Goal: Task Accomplishment & Management: Complete application form

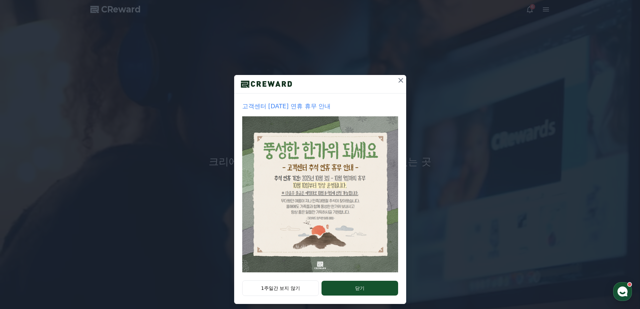
scroll to position [11, 0]
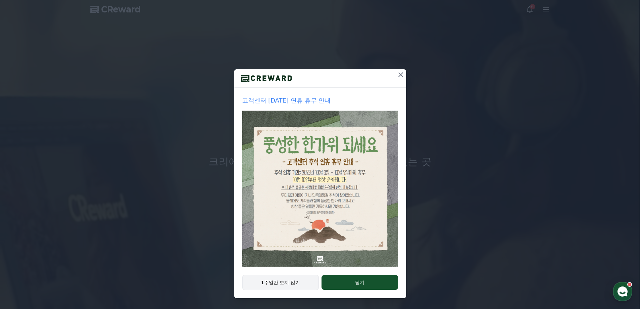
click at [286, 281] on button "1주일간 보지 않기" at bounding box center [280, 282] width 77 height 15
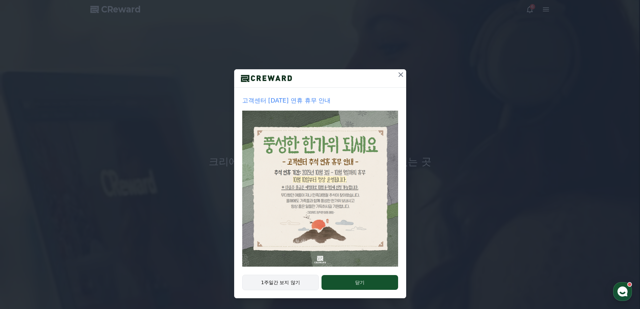
scroll to position [0, 0]
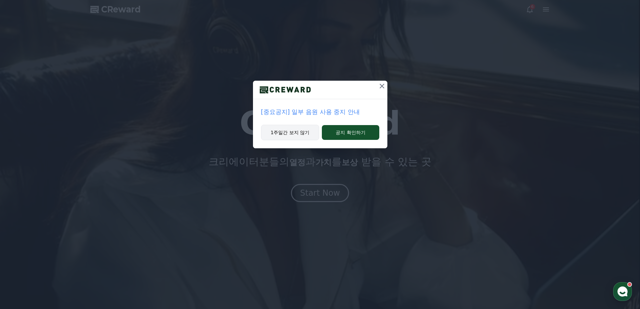
click at [292, 137] on button "1주일간 보지 않기" at bounding box center [290, 132] width 58 height 15
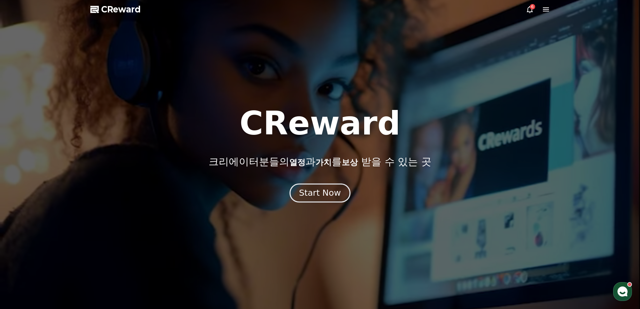
click at [313, 186] on button "Start Now" at bounding box center [320, 192] width 61 height 19
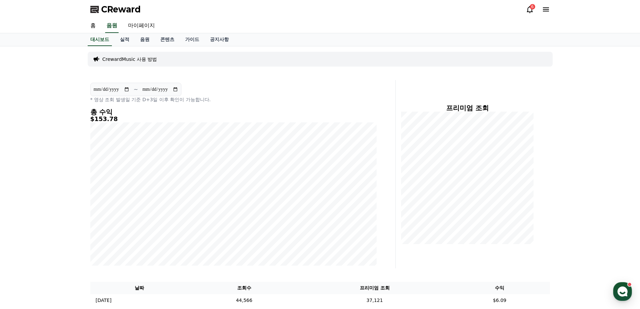
click at [541, 9] on div "6" at bounding box center [538, 9] width 24 height 8
click at [534, 9] on div "6" at bounding box center [538, 9] width 24 height 8
click at [532, 9] on div "6" at bounding box center [532, 6] width 5 height 5
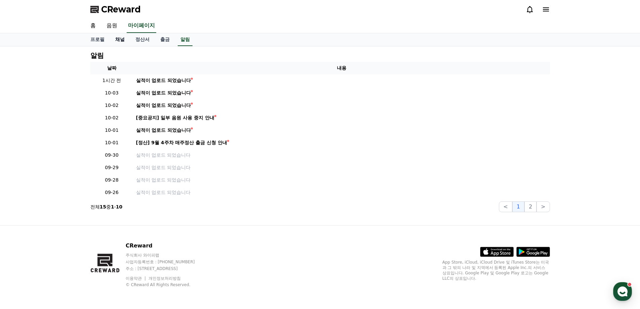
click at [120, 42] on link "채널" at bounding box center [120, 39] width 20 height 13
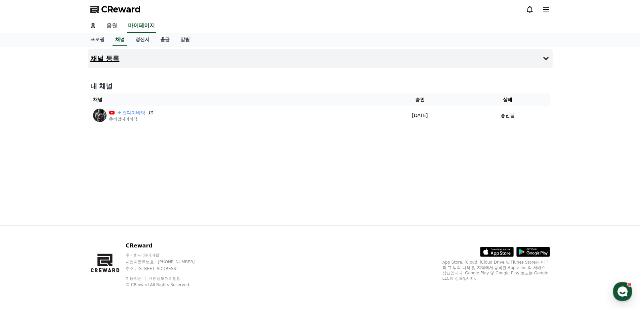
click at [109, 56] on h4 "채널 등록" at bounding box center [104, 58] width 29 height 7
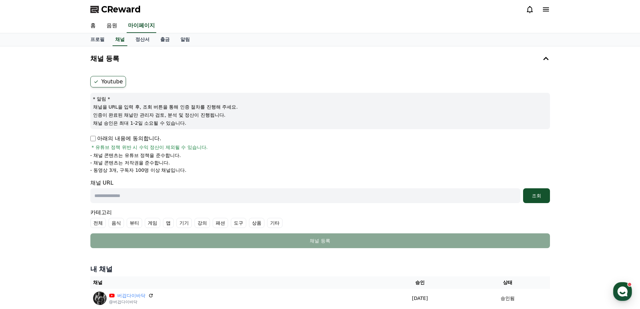
click at [122, 200] on input "text" at bounding box center [305, 195] width 430 height 15
paste input "**********"
type input "**********"
click at [531, 198] on div "조회" at bounding box center [537, 195] width 22 height 7
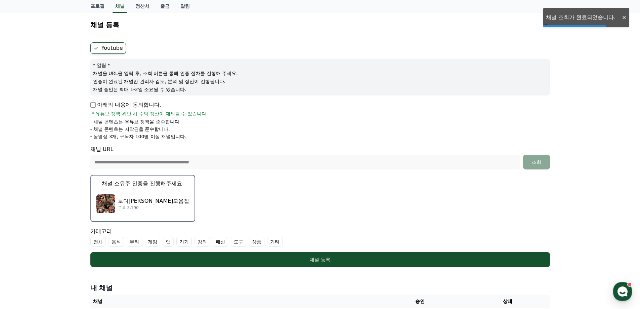
scroll to position [67, 0]
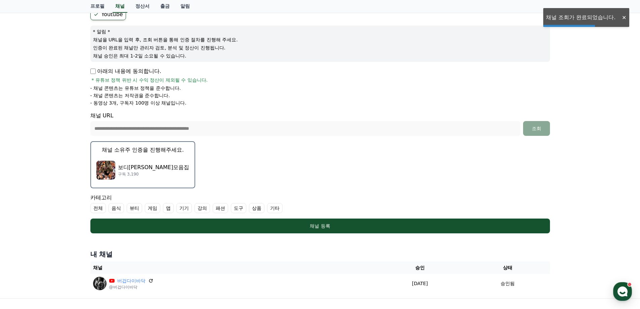
click at [134, 166] on p "보디[PERSON_NAME]모음집" at bounding box center [154, 167] width 72 height 8
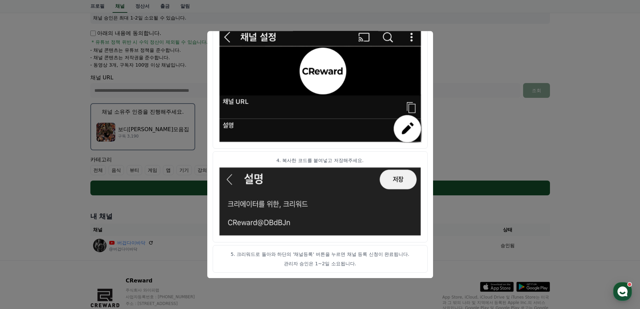
scroll to position [140, 0]
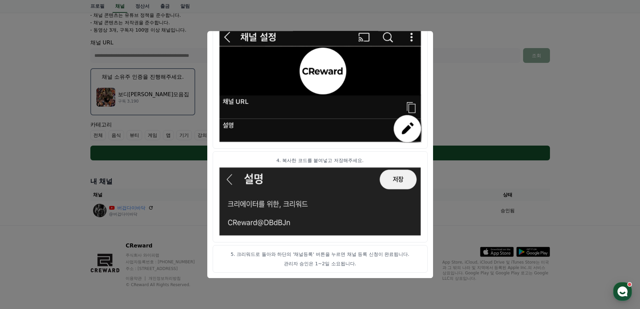
click at [390, 173] on img "modal" at bounding box center [320, 201] width 204 height 70
click at [500, 155] on button "close modal" at bounding box center [320, 154] width 640 height 309
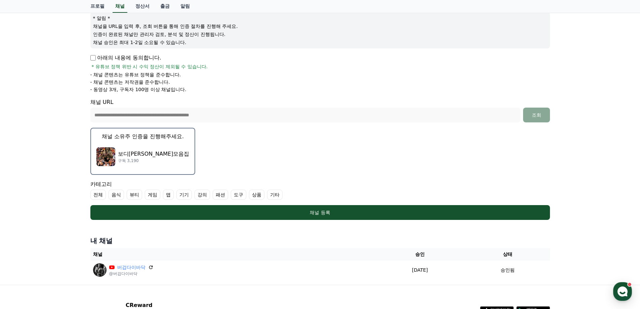
scroll to position [39, 0]
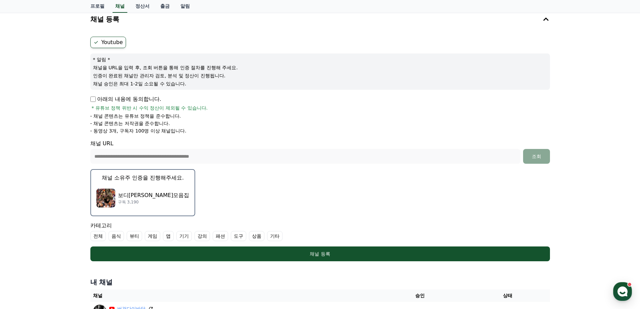
click at [121, 192] on p "보디[PERSON_NAME]모음집" at bounding box center [154, 195] width 72 height 8
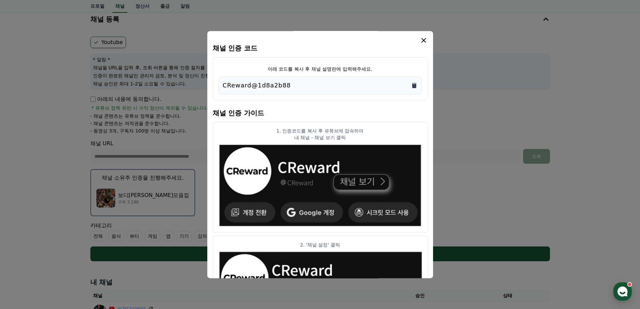
click at [413, 85] on icon "Copy to clipboard" at bounding box center [414, 85] width 4 height 5
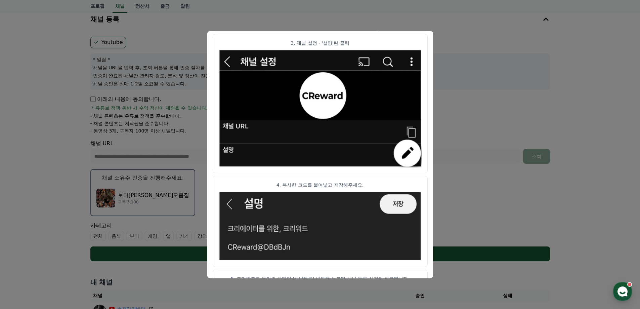
scroll to position [299, 0]
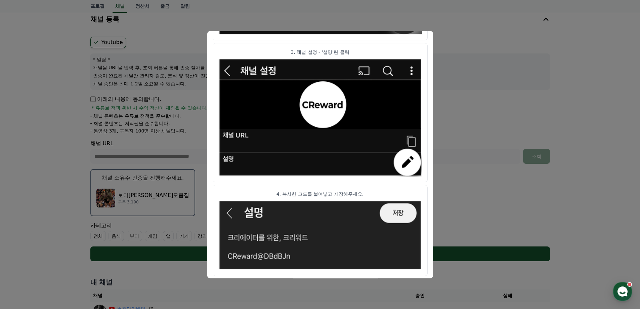
click at [484, 217] on button "close modal" at bounding box center [320, 154] width 640 height 309
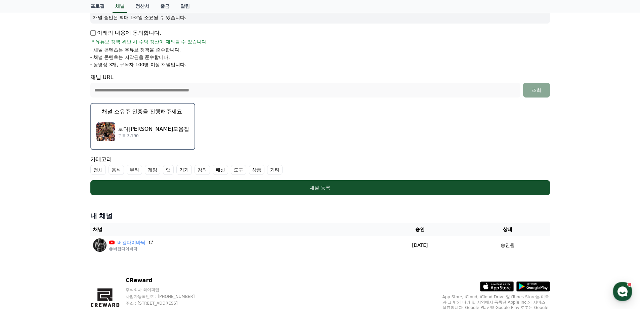
scroll to position [107, 0]
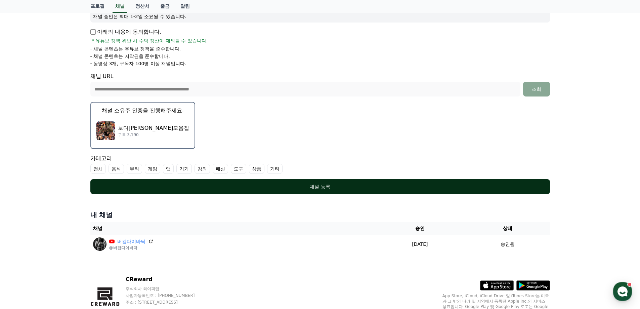
click at [310, 189] on div "채널 등록" at bounding box center [320, 186] width 433 height 7
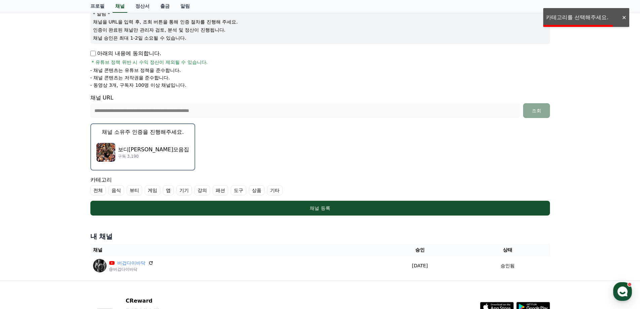
scroll to position [73, 0]
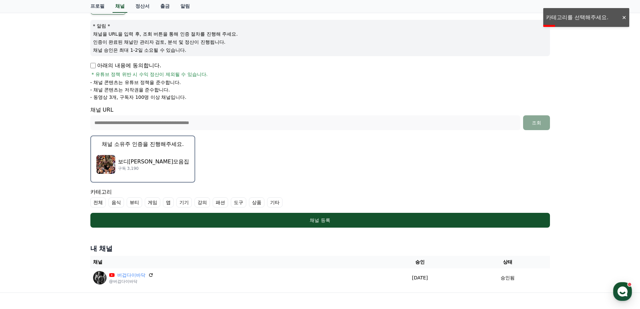
click at [273, 202] on label "기타" at bounding box center [274, 202] width 15 height 10
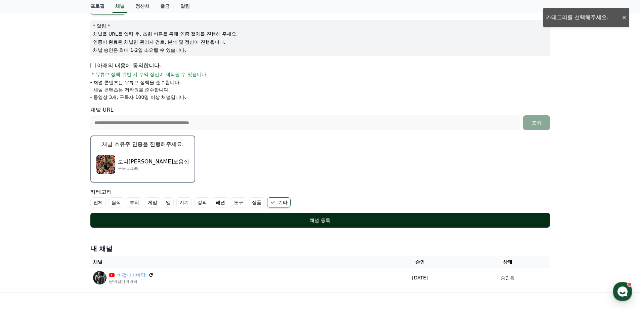
click at [280, 222] on div "채널 등록" at bounding box center [320, 220] width 433 height 7
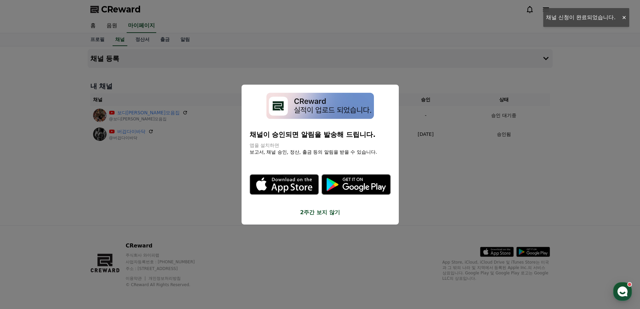
click at [322, 214] on button "2주간 보지 않기" at bounding box center [320, 212] width 141 height 8
